Goal: Use online tool/utility

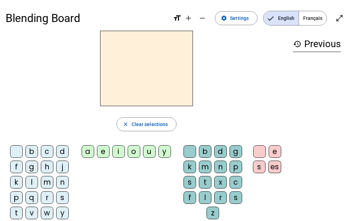
click at [206, 167] on div "m" at bounding box center [205, 167] width 13 height 13
click at [92, 153] on div "a" at bounding box center [88, 151] width 13 height 13
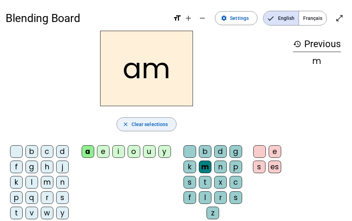
click at [132, 122] on span "Clear selections" at bounding box center [150, 124] width 37 height 8
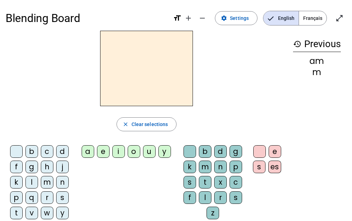
click at [87, 153] on div "a" at bounding box center [88, 151] width 13 height 13
click at [207, 167] on div "m" at bounding box center [205, 167] width 13 height 13
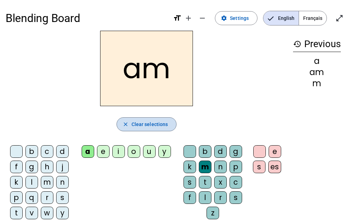
click at [144, 123] on span "Clear selections" at bounding box center [150, 124] width 37 height 8
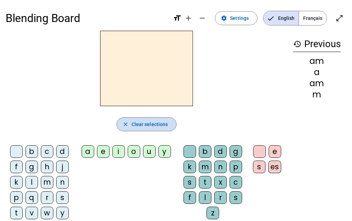
click at [144, 123] on span "Clear selections" at bounding box center [150, 124] width 37 height 8
click at [49, 184] on div "m" at bounding box center [47, 182] width 13 height 13
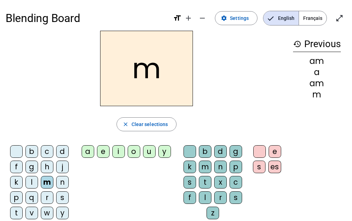
click at [92, 151] on div "a" at bounding box center [88, 151] width 13 height 13
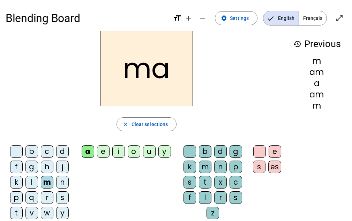
click at [297, 42] on mat-icon "history" at bounding box center [297, 44] width 8 height 8
click at [298, 43] on mat-icon "history" at bounding box center [297, 44] width 8 height 8
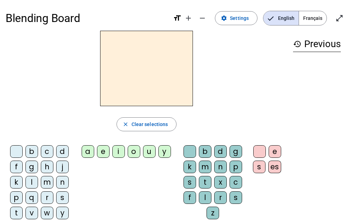
click at [47, 183] on div "m" at bounding box center [47, 182] width 13 height 13
click at [94, 153] on div "a" at bounding box center [88, 151] width 13 height 13
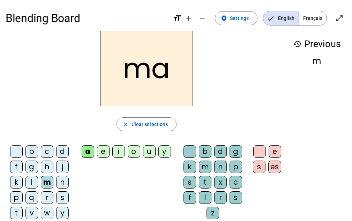
click at [18, 212] on div "t" at bounding box center [16, 213] width 13 height 13
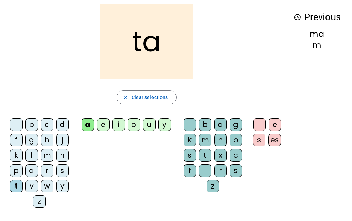
scroll to position [35, 0]
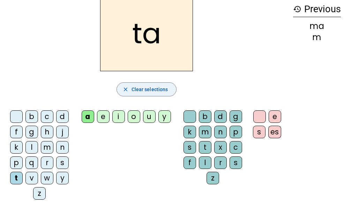
click at [150, 88] on span "Clear selections" at bounding box center [150, 89] width 37 height 8
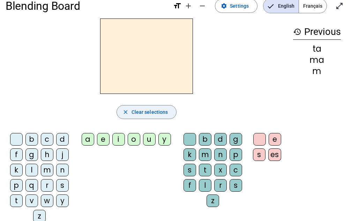
scroll to position [0, 0]
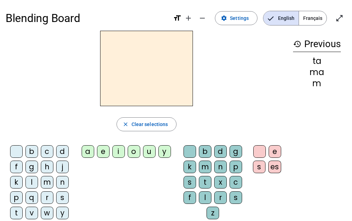
click at [34, 183] on div "l" at bounding box center [31, 182] width 13 height 13
click at [93, 151] on div "a" at bounding box center [88, 151] width 13 height 13
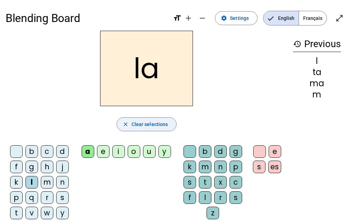
click at [140, 127] on span "Clear selections" at bounding box center [150, 124] width 37 height 8
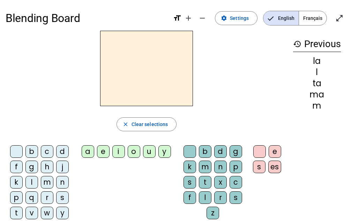
click at [34, 182] on div "l" at bounding box center [31, 182] width 13 height 13
click at [104, 155] on div "e" at bounding box center [103, 151] width 13 height 13
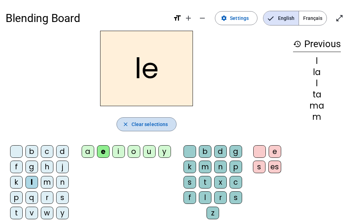
click at [155, 125] on span "Clear selections" at bounding box center [150, 124] width 37 height 8
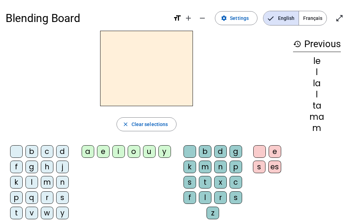
click at [35, 185] on div "l" at bounding box center [31, 182] width 13 height 13
click at [153, 156] on div "u" at bounding box center [149, 151] width 13 height 13
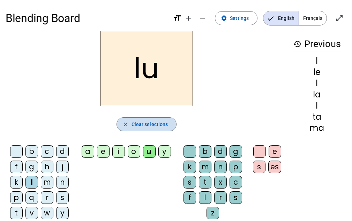
click at [135, 128] on button "close Clear selections" at bounding box center [147, 124] width 60 height 14
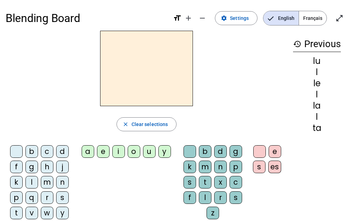
drag, startPoint x: 18, startPoint y: 212, endPoint x: 92, endPoint y: 178, distance: 81.1
click at [17, 212] on div "t" at bounding box center [16, 213] width 13 height 13
click at [146, 154] on div "u" at bounding box center [149, 151] width 13 height 13
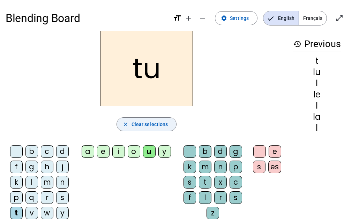
click at [145, 124] on span "Clear selections" at bounding box center [150, 124] width 37 height 8
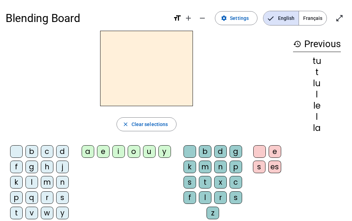
click at [62, 153] on div "d" at bounding box center [62, 151] width 13 height 13
click at [150, 153] on div "u" at bounding box center [149, 151] width 13 height 13
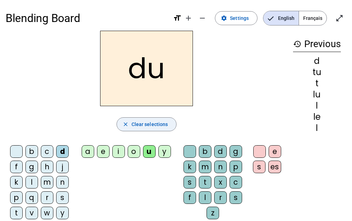
click at [148, 122] on span "Clear selections" at bounding box center [150, 124] width 37 height 8
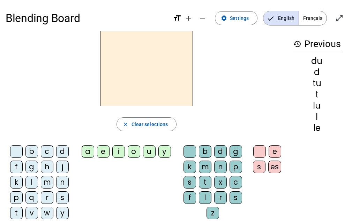
click at [65, 152] on div "d" at bounding box center [62, 151] width 13 height 13
click at [104, 154] on div "e" at bounding box center [103, 151] width 13 height 13
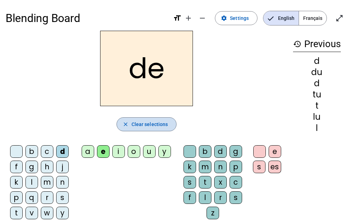
click at [142, 127] on span "Clear selections" at bounding box center [150, 124] width 37 height 8
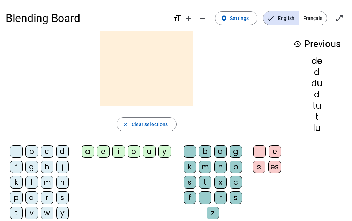
click at [48, 179] on div "m" at bounding box center [47, 182] width 13 height 13
click at [104, 153] on div "e" at bounding box center [103, 151] width 13 height 13
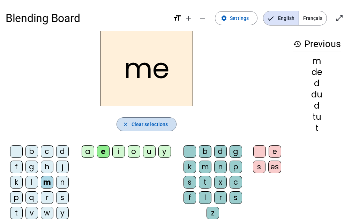
click at [141, 120] on span "button" at bounding box center [147, 124] width 60 height 17
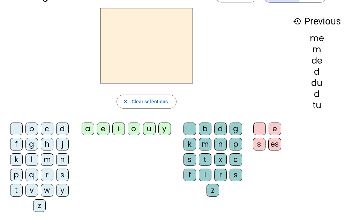
scroll to position [35, 0]
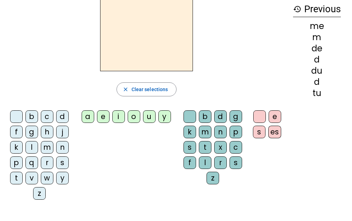
click at [66, 133] on div "j" at bounding box center [62, 132] width 13 height 13
click at [107, 118] on div "e" at bounding box center [103, 116] width 13 height 13
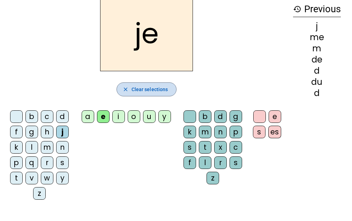
click at [138, 86] on span "Clear selections" at bounding box center [150, 89] width 37 height 8
